Goal: Task Accomplishment & Management: Complete application form

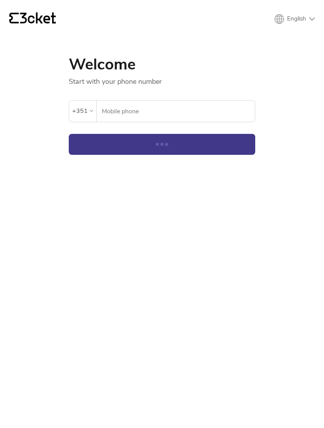
click at [215, 108] on input "Mobile phone" at bounding box center [177, 111] width 153 height 21
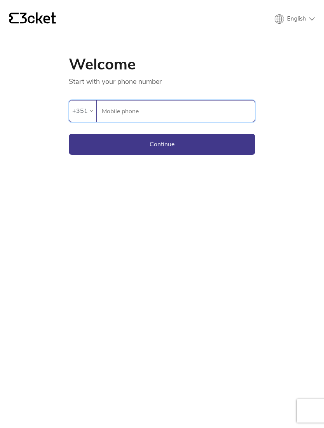
click at [221, 101] on input "Mobile phone" at bounding box center [177, 111] width 153 height 21
click at [218, 110] on input "Mobile phone" at bounding box center [177, 111] width 153 height 21
paste input "933238617"
type input "933238617"
click at [208, 144] on button "Continue" at bounding box center [162, 144] width 186 height 21
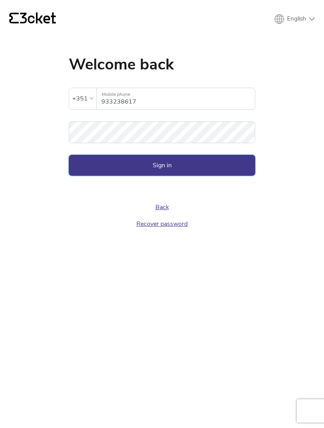
click at [231, 157] on button "Sign in" at bounding box center [162, 165] width 186 height 21
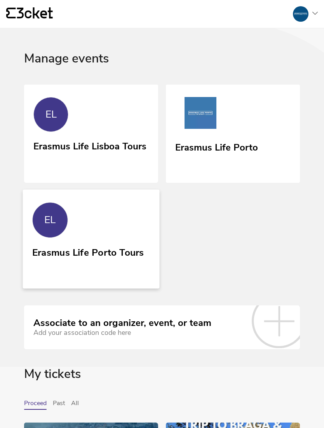
click at [141, 226] on link "EL Erasmus Life Porto Tours" at bounding box center [91, 239] width 137 height 99
